Goal: Information Seeking & Learning: Find specific fact

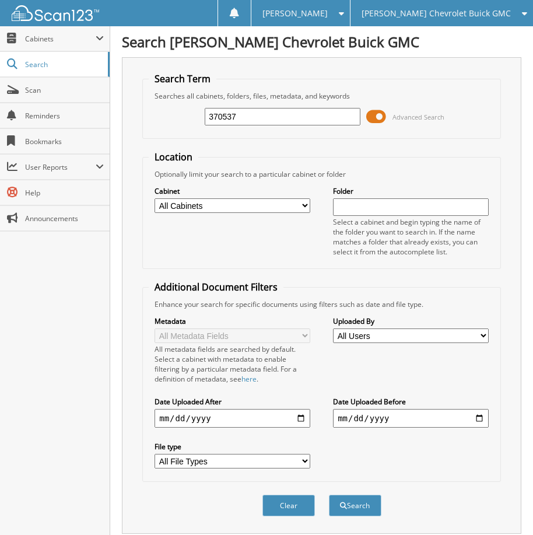
type input "370537"
click at [329, 495] on button "Search" at bounding box center [355, 506] width 53 height 22
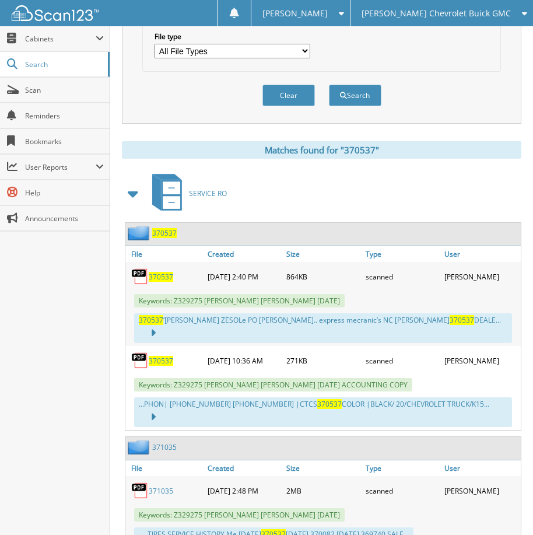
scroll to position [435, 0]
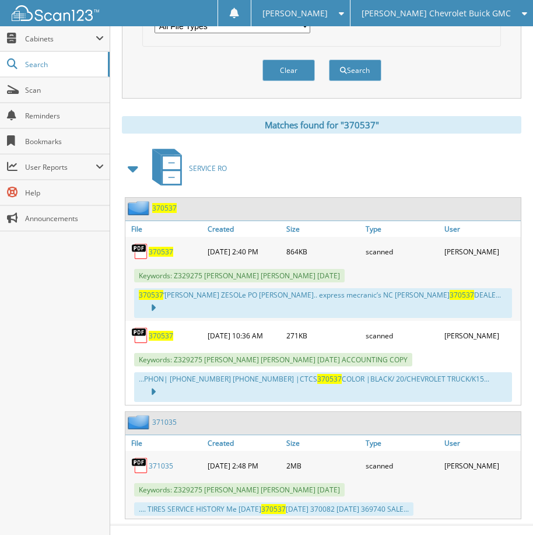
click at [157, 251] on span "370537" at bounding box center [161, 252] width 25 height 10
click at [410, 86] on div "Clear Search" at bounding box center [321, 70] width 359 height 47
click at [157, 331] on span "370537" at bounding box center [161, 336] width 25 height 10
click at [159, 331] on span "370537" at bounding box center [161, 336] width 25 height 10
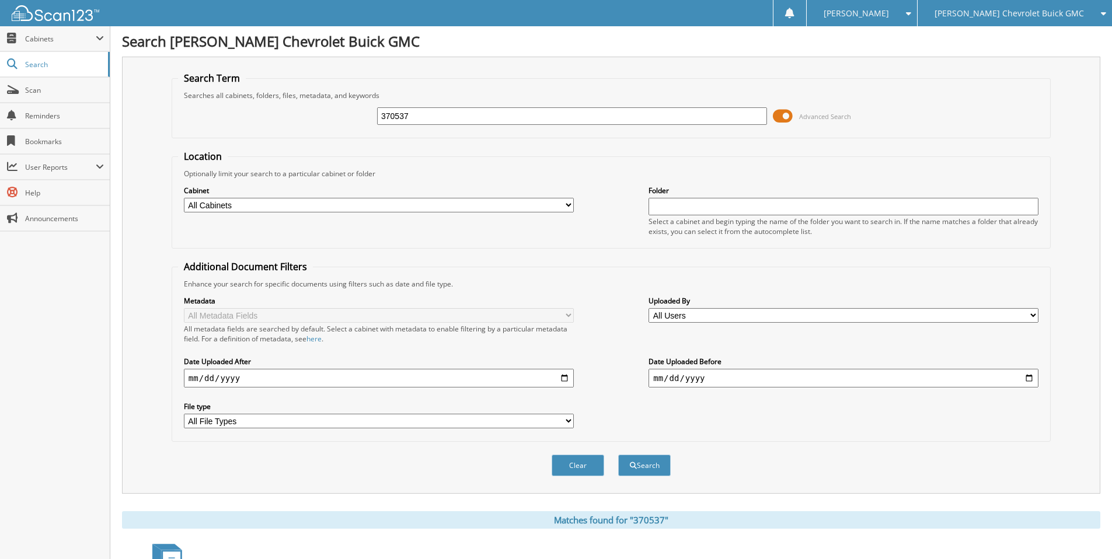
scroll to position [0, 0]
click at [414, 117] on input "370537" at bounding box center [572, 117] width 390 height 18
type input "371259"
click at [533, 455] on button "Search" at bounding box center [644, 466] width 53 height 22
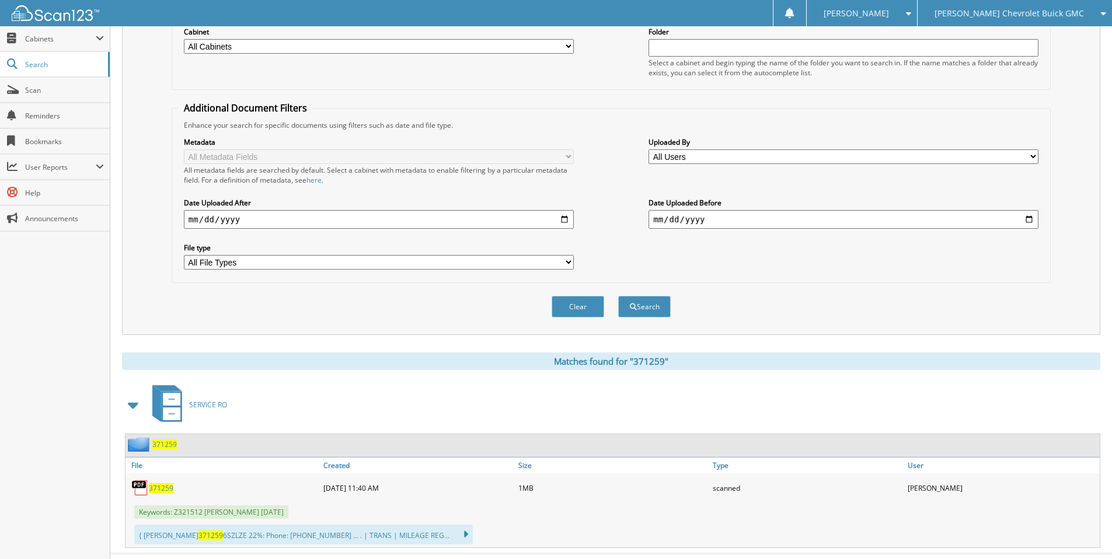
scroll to position [184, 0]
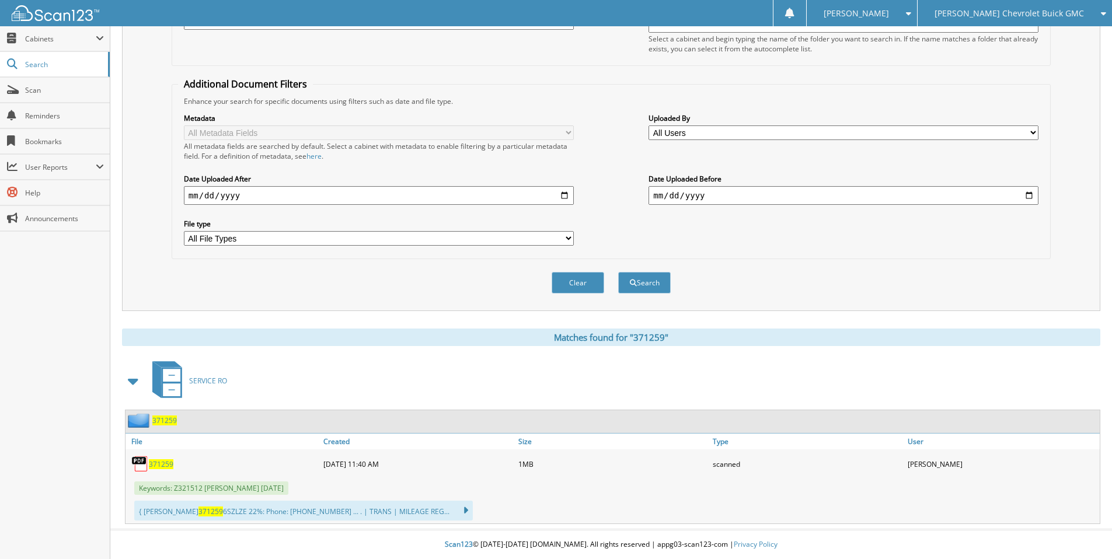
click at [157, 465] on span "371259" at bounding box center [161, 464] width 25 height 10
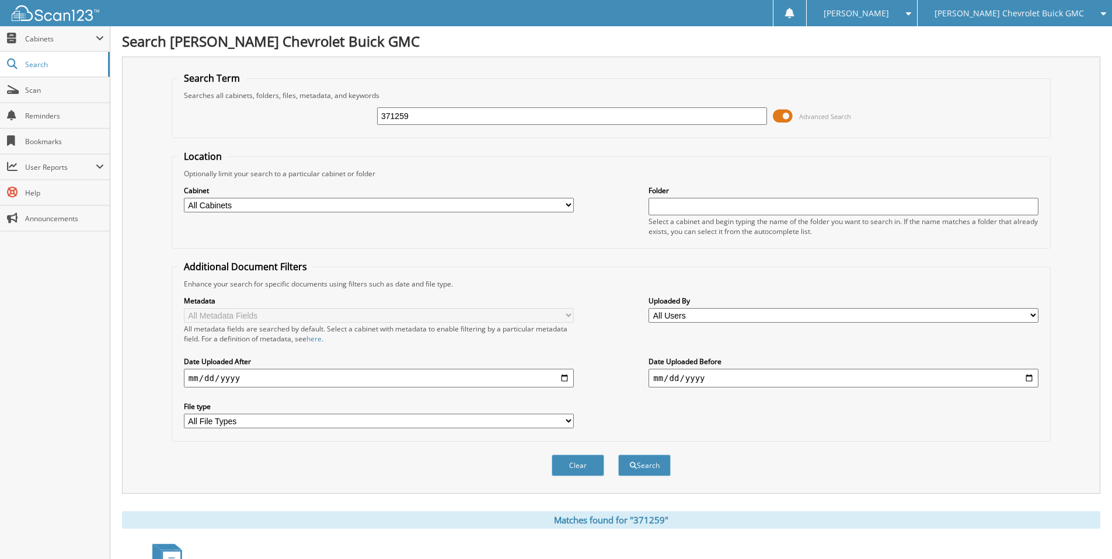
scroll to position [0, 0]
click at [432, 113] on input "371259" at bounding box center [572, 117] width 390 height 18
drag, startPoint x: 372, startPoint y: 135, endPoint x: 274, endPoint y: 145, distance: 99.1
click at [274, 145] on form "Search Term Searches all cabinets, folders, files, metadata, and keywords 37125…" at bounding box center [611, 280] width 879 height 417
click at [445, 117] on input "371259" at bounding box center [572, 117] width 390 height 18
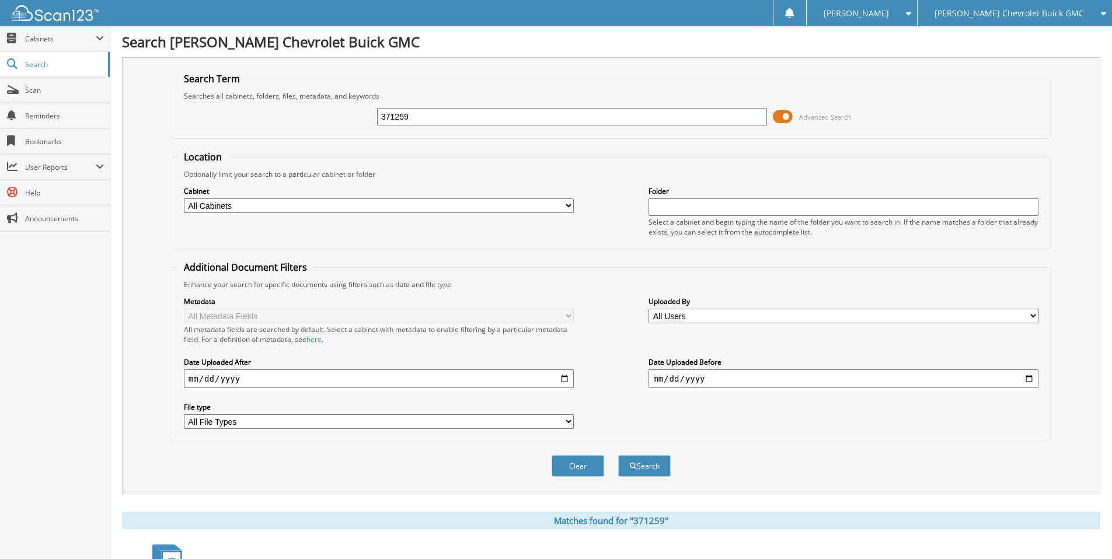
drag, startPoint x: 445, startPoint y: 117, endPoint x: 360, endPoint y: 134, distance: 86.2
click at [360, 134] on fieldset "Search Term Searches all cabinets, folders, files, metadata, and keywords 37125…" at bounding box center [611, 105] width 879 height 67
type input "370946"
click at [618, 455] on button "Search" at bounding box center [644, 466] width 53 height 22
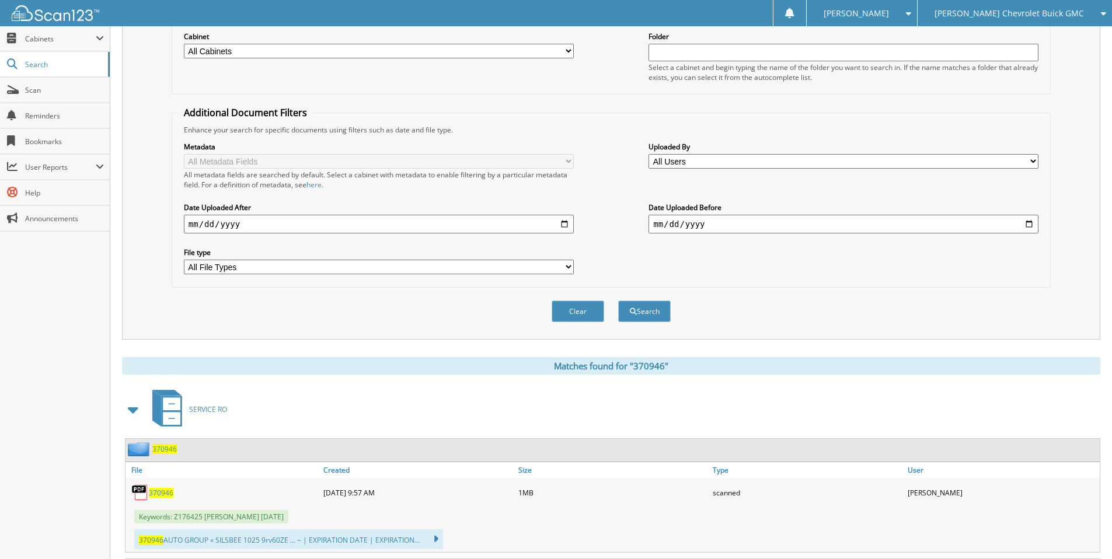
scroll to position [292, 0]
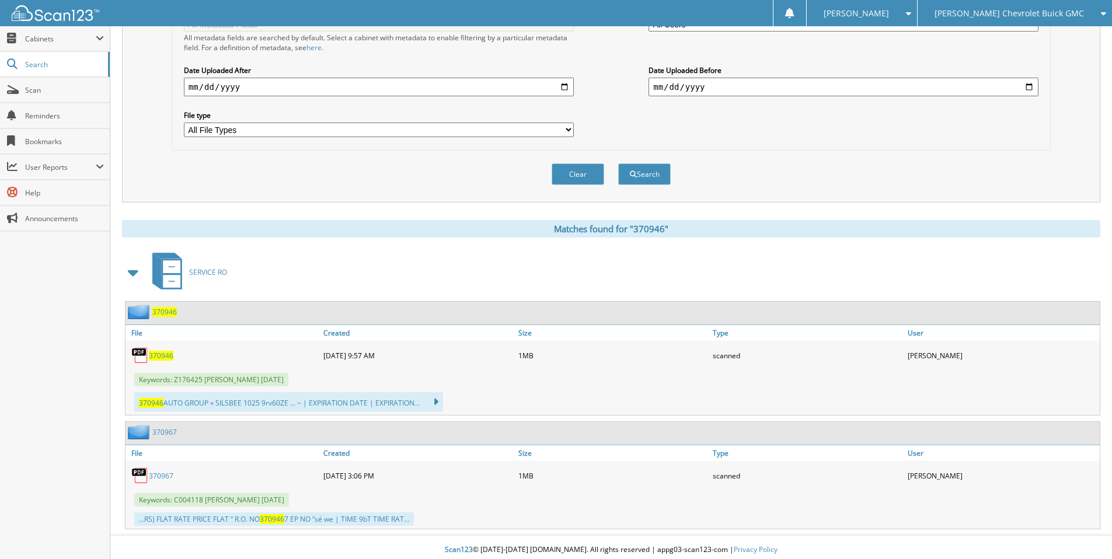
click at [162, 355] on span "370946" at bounding box center [161, 356] width 25 height 10
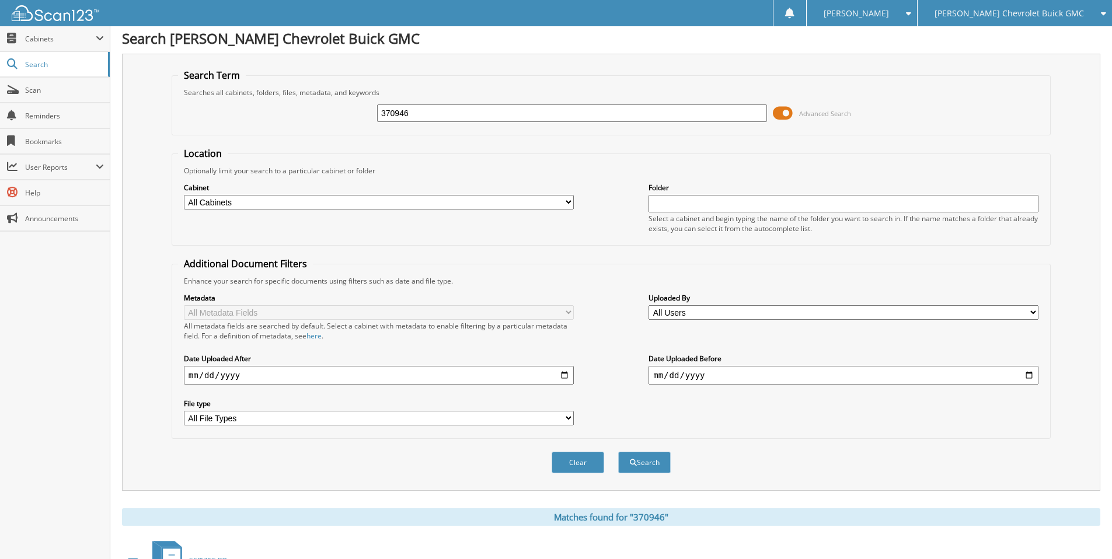
scroll to position [0, 0]
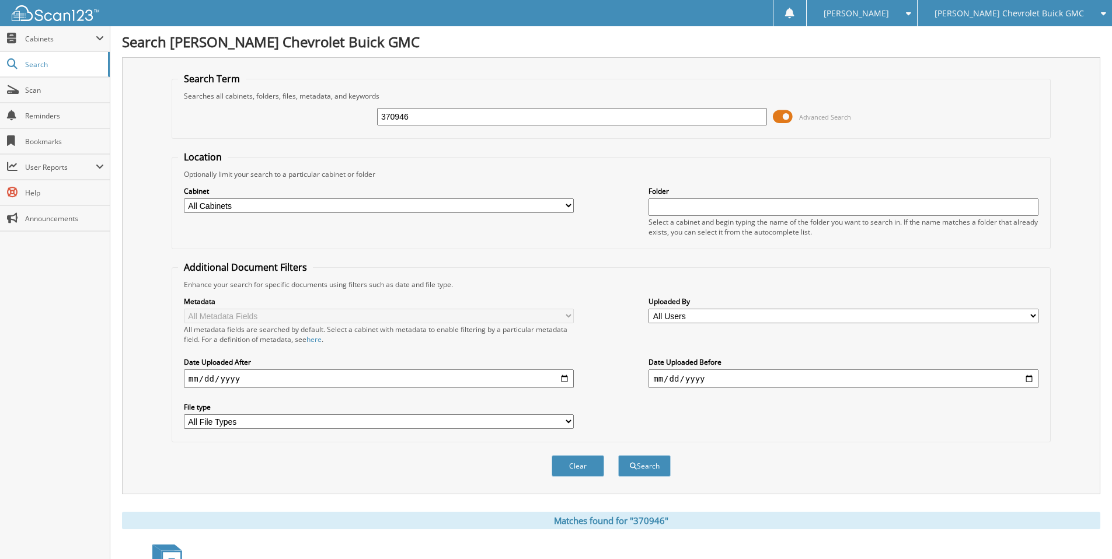
drag, startPoint x: 445, startPoint y: 119, endPoint x: 364, endPoint y: 118, distance: 80.5
click at [364, 118] on div "370946 Advanced Search" at bounding box center [611, 117] width 866 height 32
type input "367880"
click at [618, 455] on button "Search" at bounding box center [644, 466] width 53 height 22
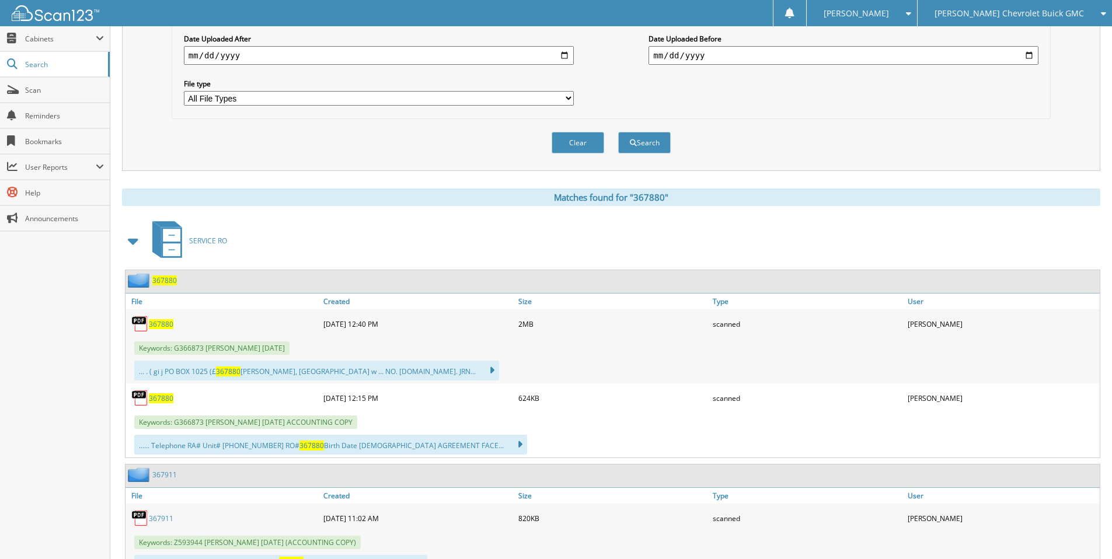
scroll to position [408, 0]
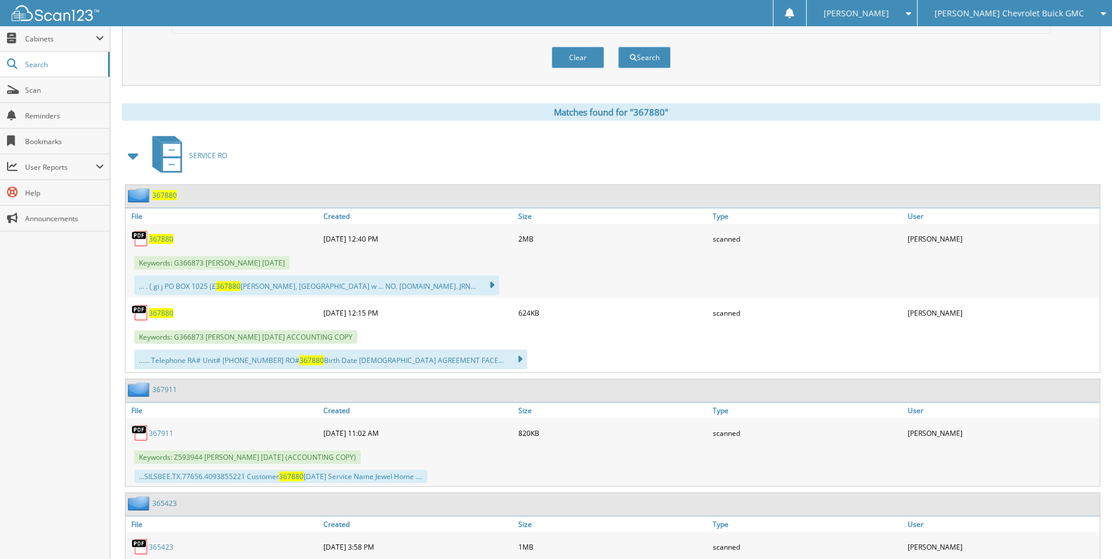
click at [161, 239] on span "367880" at bounding box center [161, 239] width 25 height 10
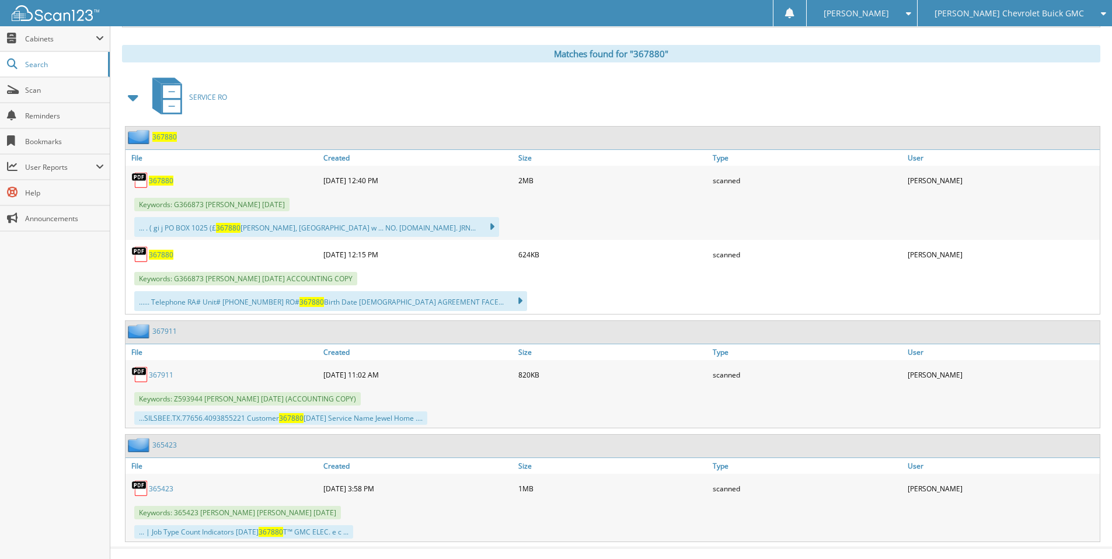
click at [165, 253] on span "367880" at bounding box center [161, 255] width 25 height 10
